Goal: Find specific page/section: Locate item on page

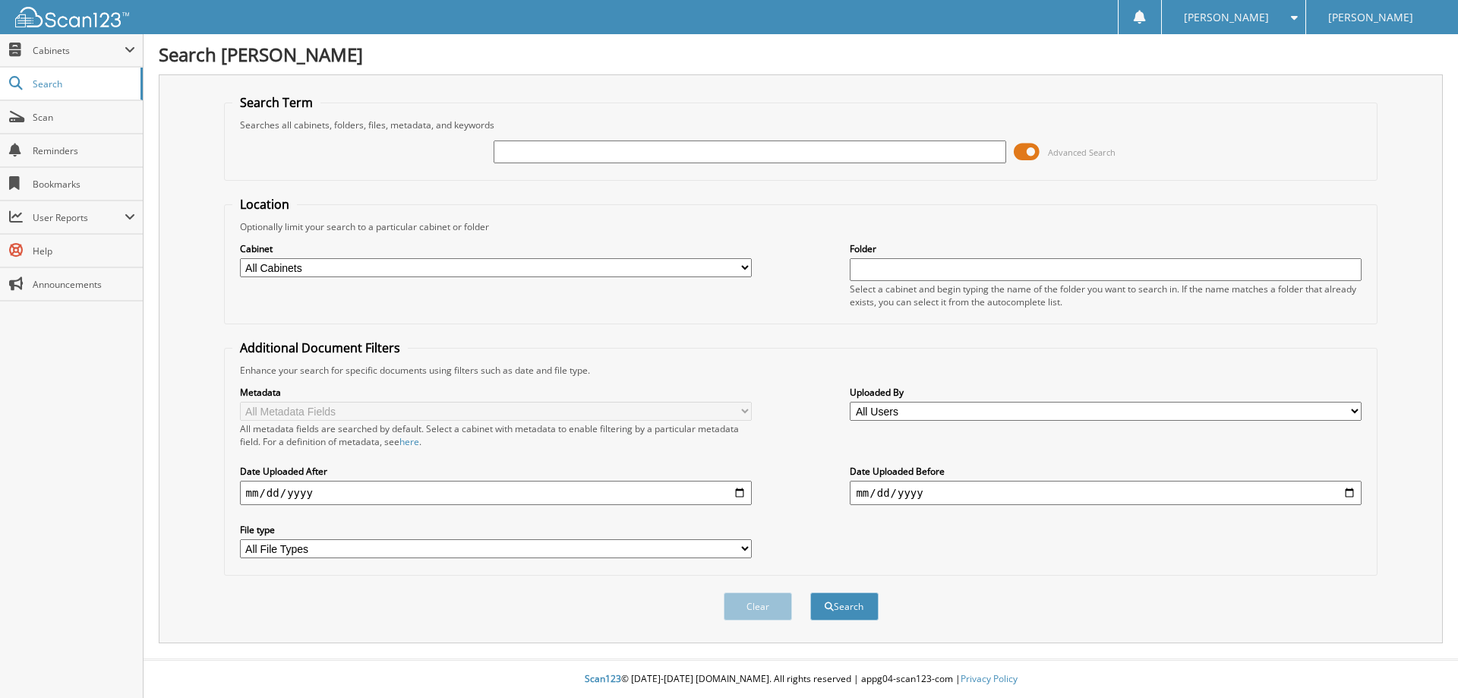
click at [656, 153] on input "text" at bounding box center [750, 151] width 512 height 23
type input "WELCOME DRYWALL"
click at [854, 599] on button "Search" at bounding box center [844, 606] width 68 height 28
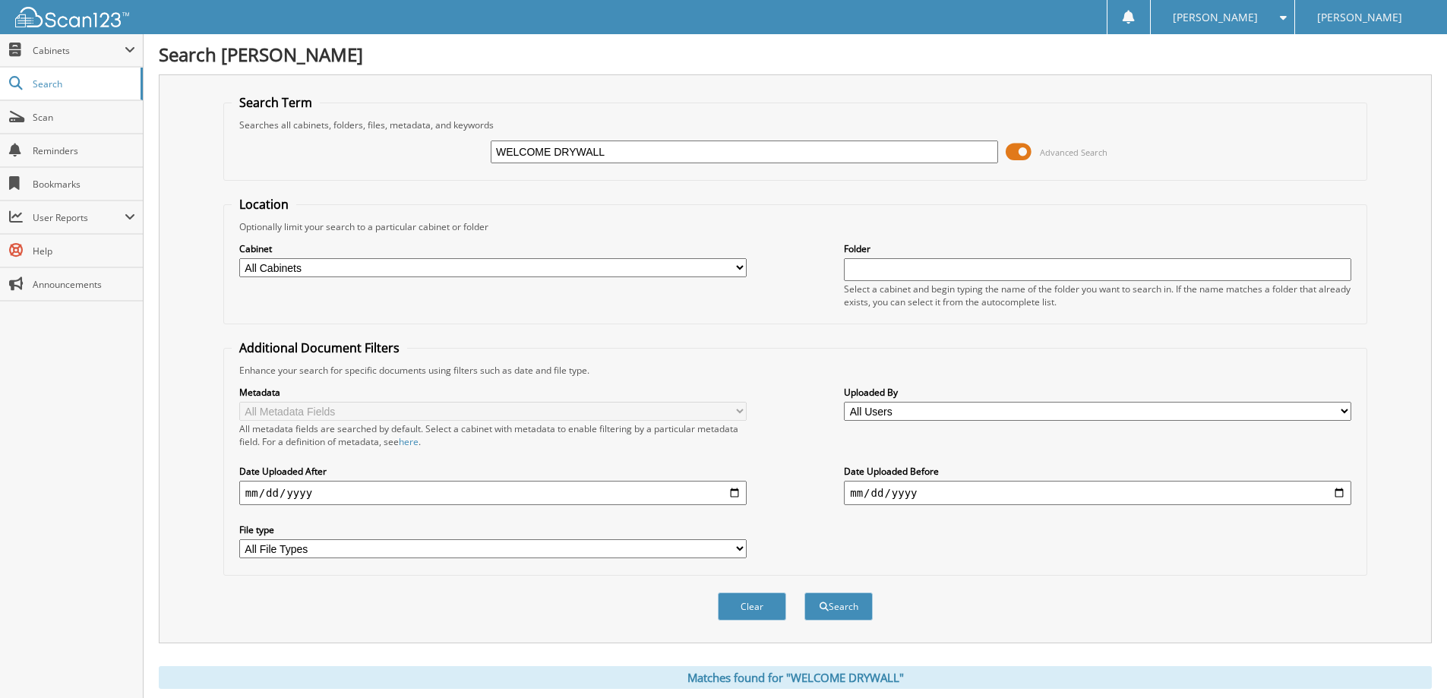
scroll to position [380, 0]
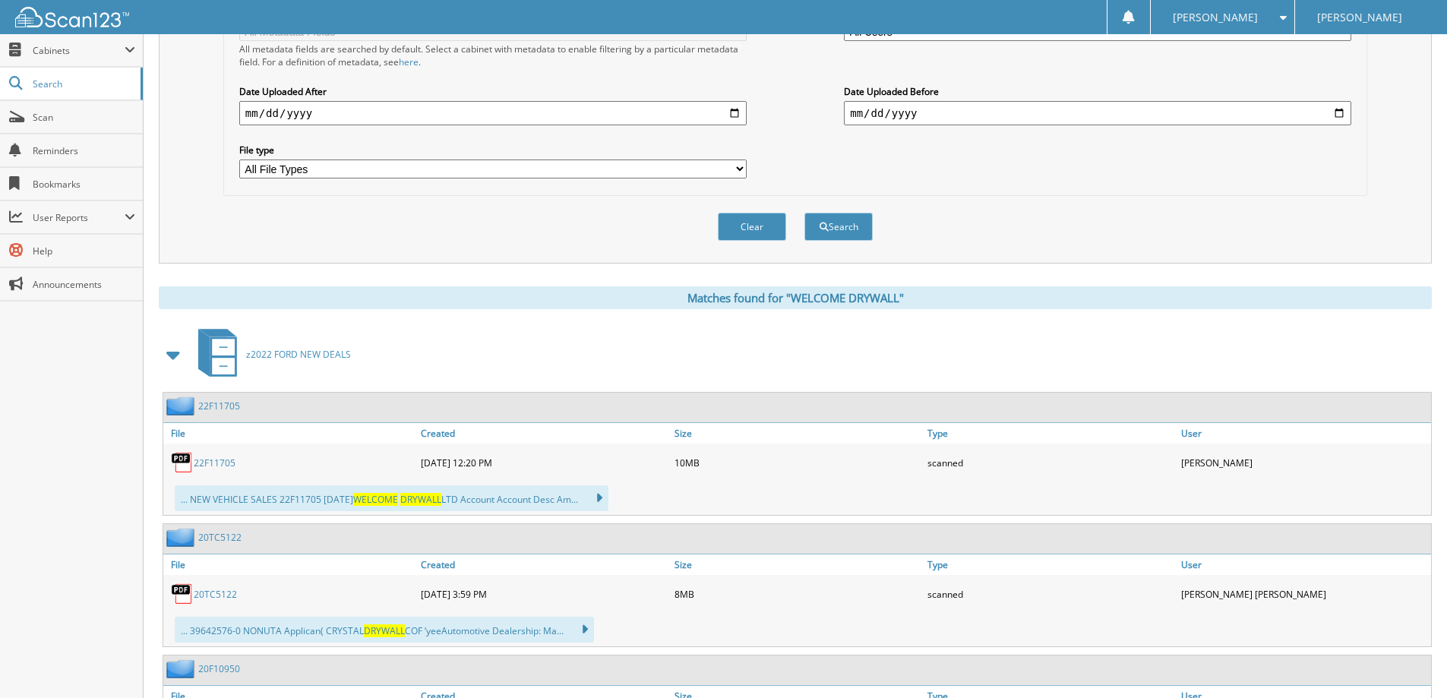
click at [214, 459] on link "22F11705" at bounding box center [215, 462] width 42 height 13
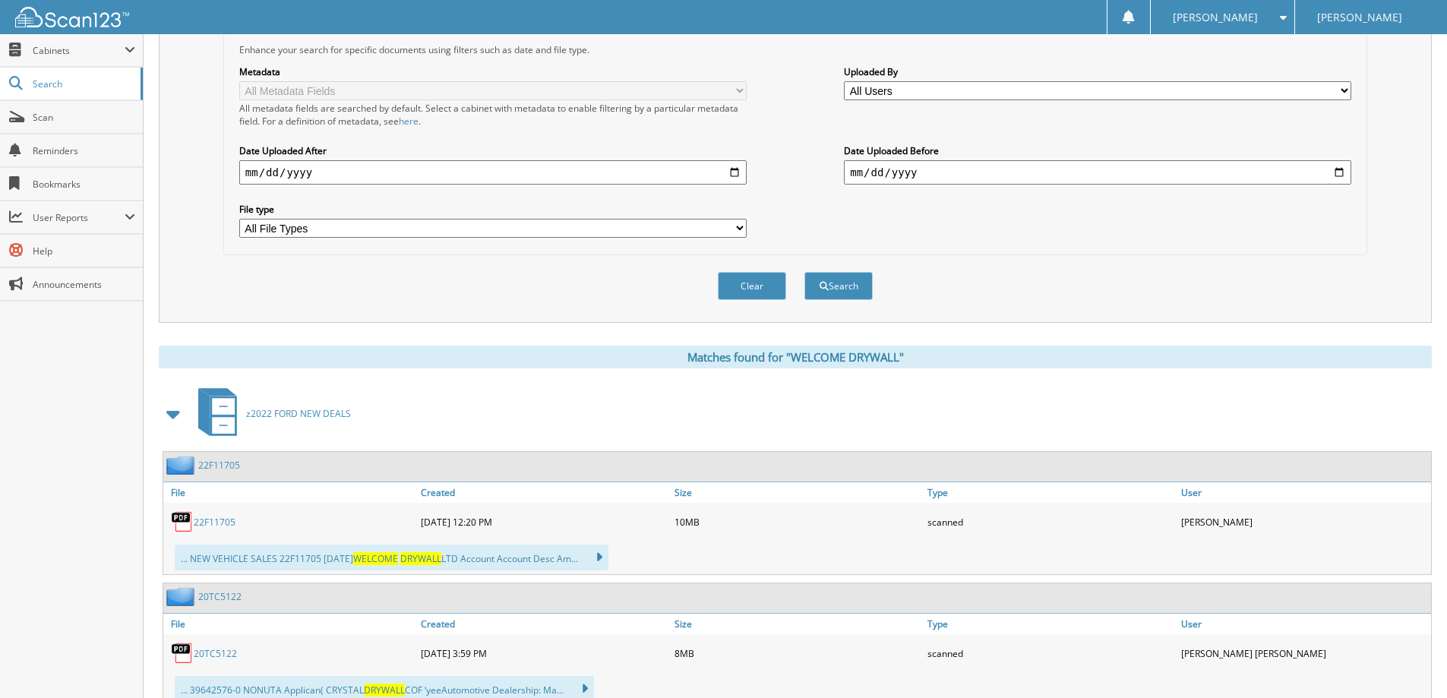
scroll to position [304, 0]
